Goal: Information Seeking & Learning: Learn about a topic

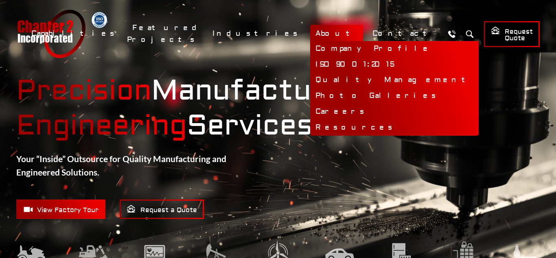
click at [349, 33] on link "About" at bounding box center [336, 33] width 53 height 17
click at [353, 48] on link "Company Profile" at bounding box center [394, 49] width 168 height 16
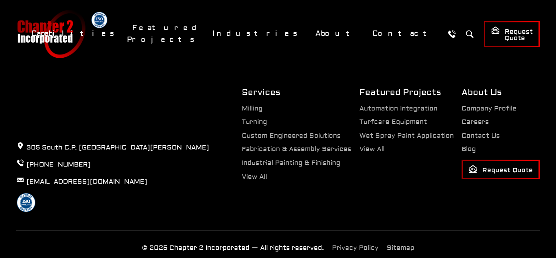
scroll to position [1296, 0]
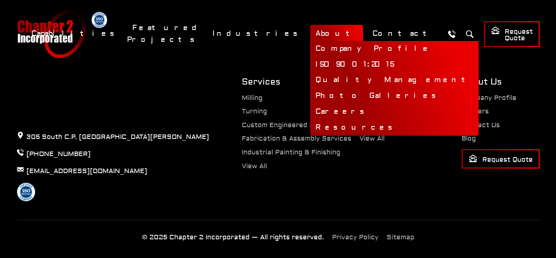
click at [348, 35] on link "About" at bounding box center [336, 33] width 53 height 17
click at [353, 49] on link "Company Profile" at bounding box center [394, 49] width 168 height 16
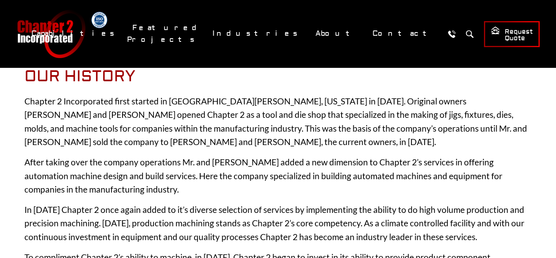
scroll to position [124, 0]
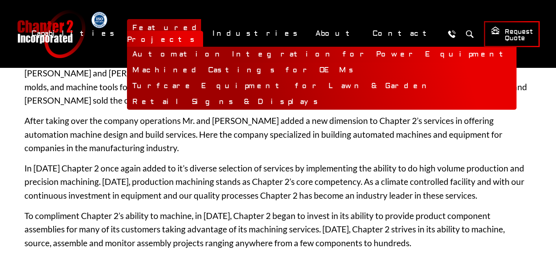
click at [221, 52] on link "Automation Integration for Power Equipment" at bounding box center [321, 55] width 389 height 16
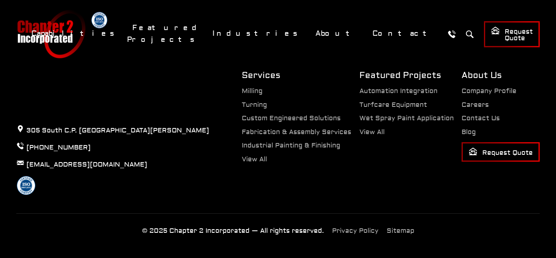
scroll to position [988, 0]
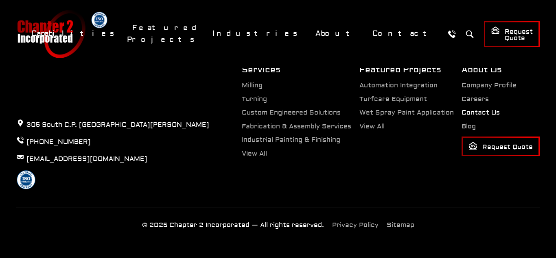
click at [470, 110] on link "Contact Us" at bounding box center [480, 113] width 38 height 8
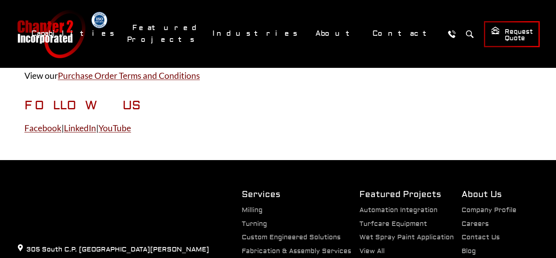
scroll to position [498, 0]
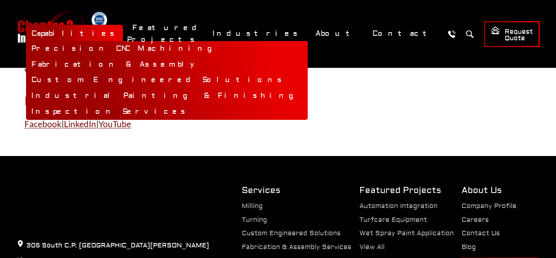
click at [123, 38] on link "Capabilities" at bounding box center [74, 33] width 97 height 17
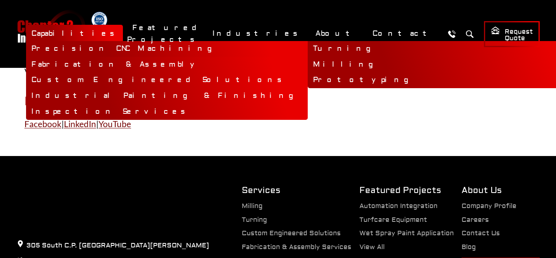
click at [175, 45] on link "Precision CNC Machining" at bounding box center [166, 49] width 281 height 16
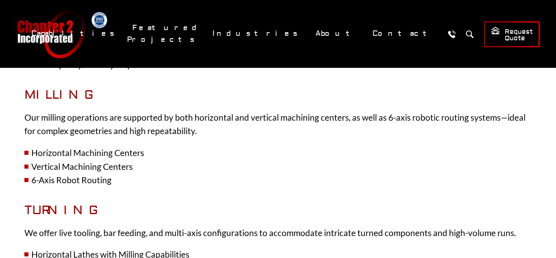
scroll to position [539, 0]
